Goal: Find specific page/section

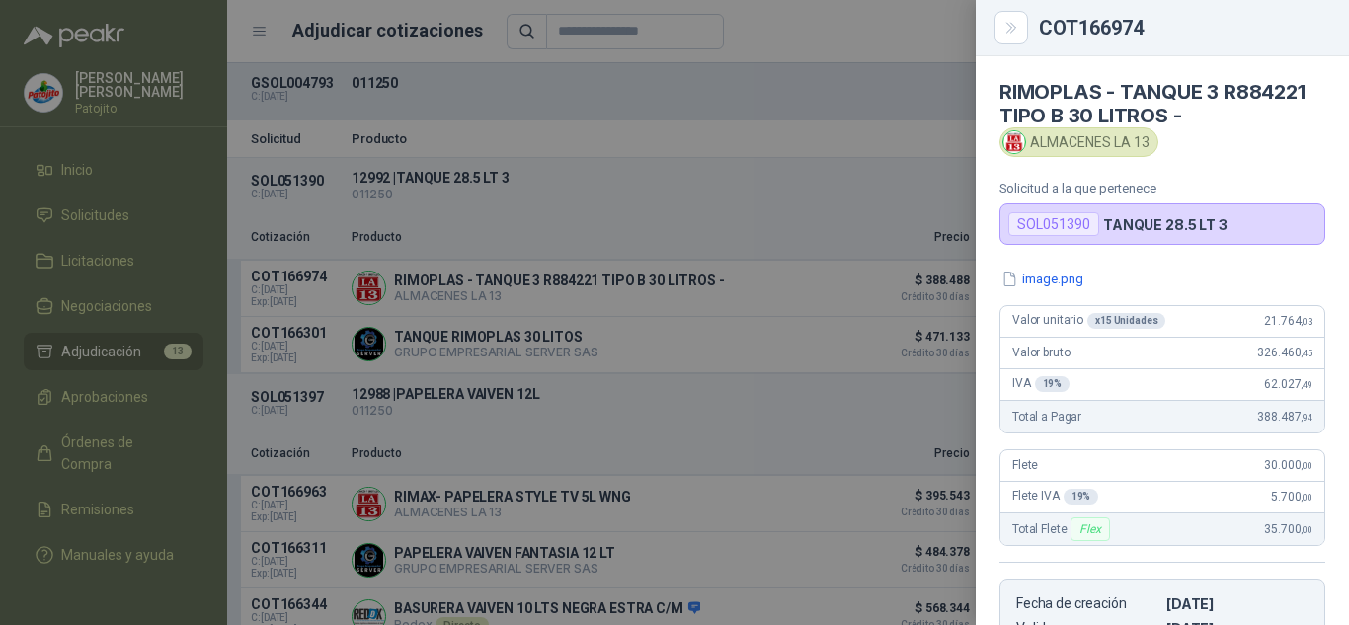
click at [660, 213] on div at bounding box center [674, 312] width 1349 height 625
